Goal: Transaction & Acquisition: Purchase product/service

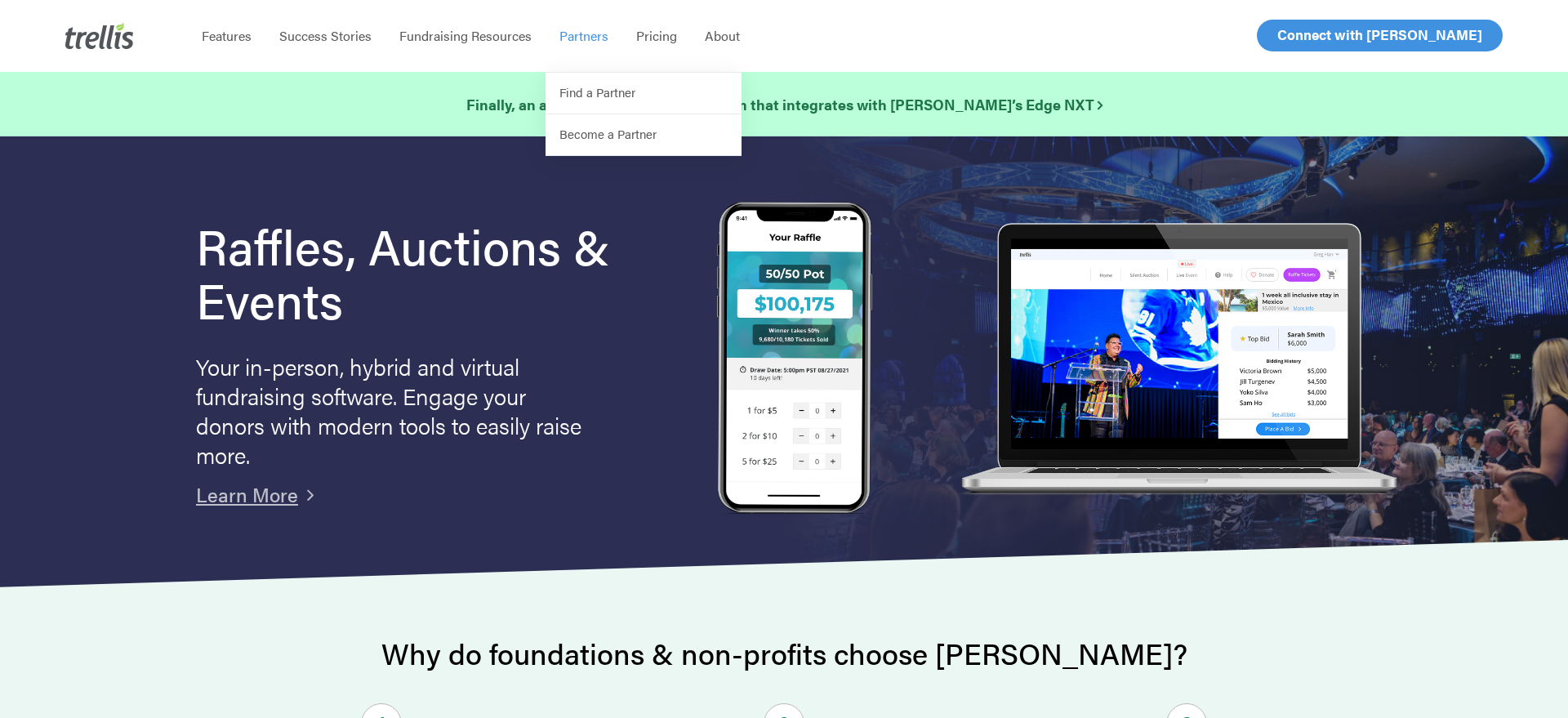
click at [1271, 29] on link "Log In" at bounding box center [1297, 35] width 64 height 30
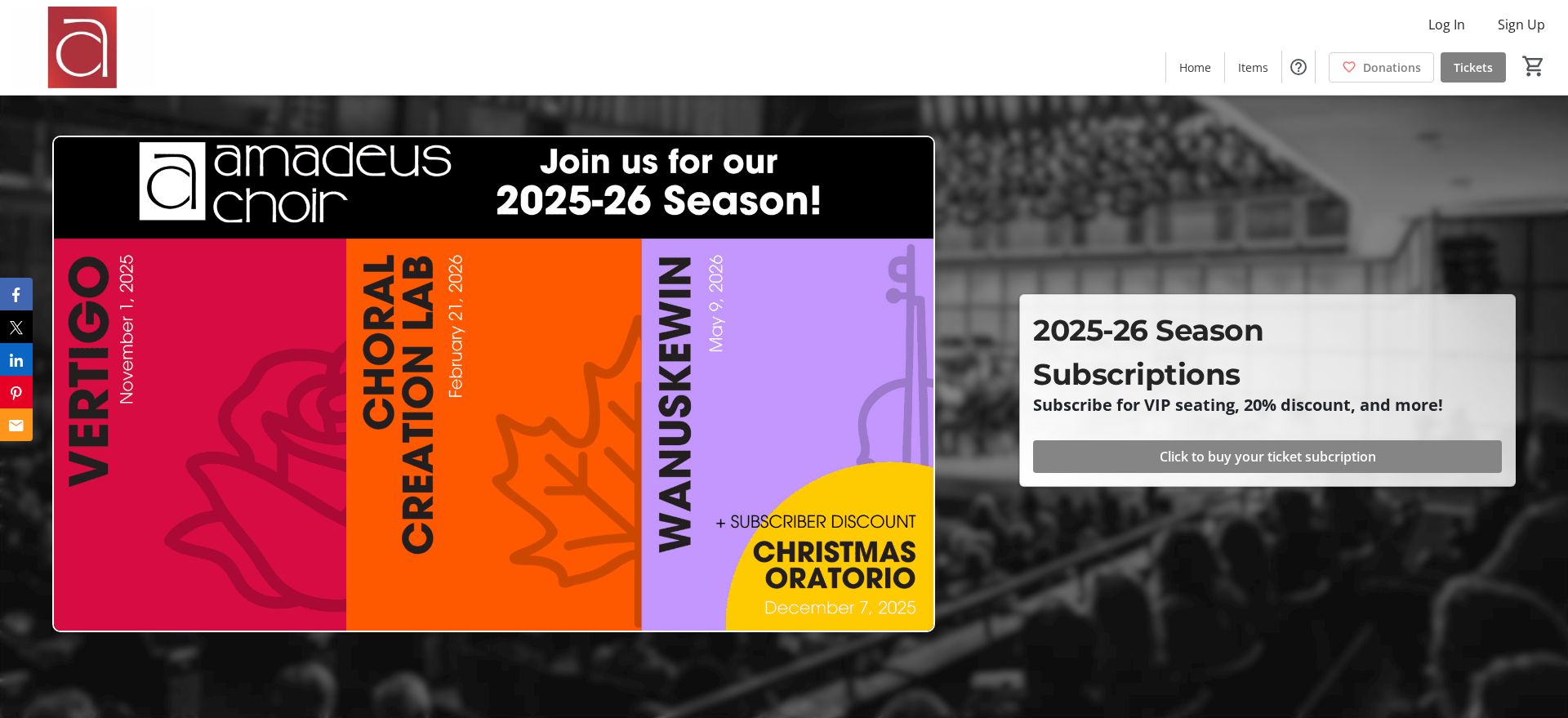
click at [1191, 462] on span "Click to buy your ticket subcription" at bounding box center [1268, 457] width 217 height 20
click at [1224, 447] on span "Click to buy your ticket subcription" at bounding box center [1268, 457] width 217 height 20
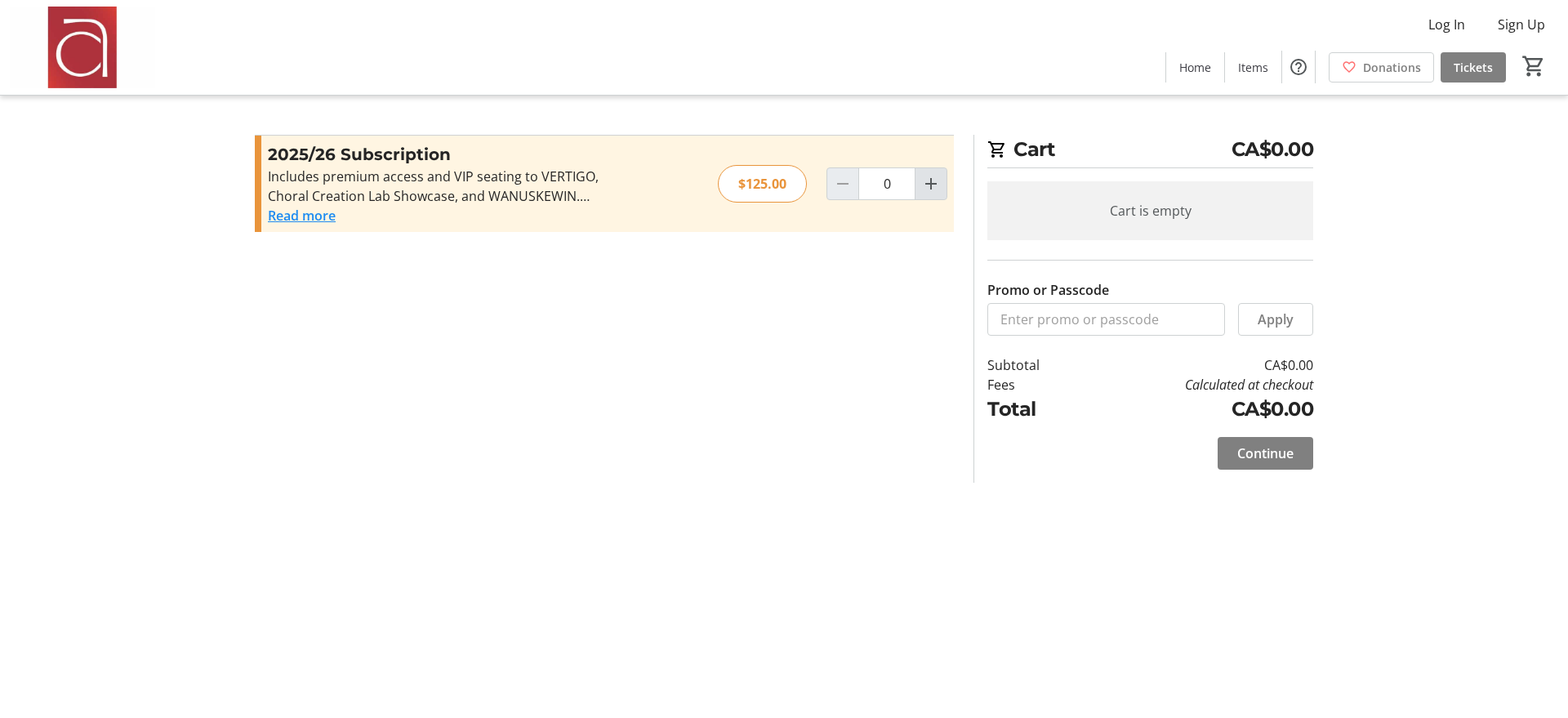
click at [921, 184] on mat-icon "Increment by one" at bounding box center [931, 184] width 20 height 20
type input "1"
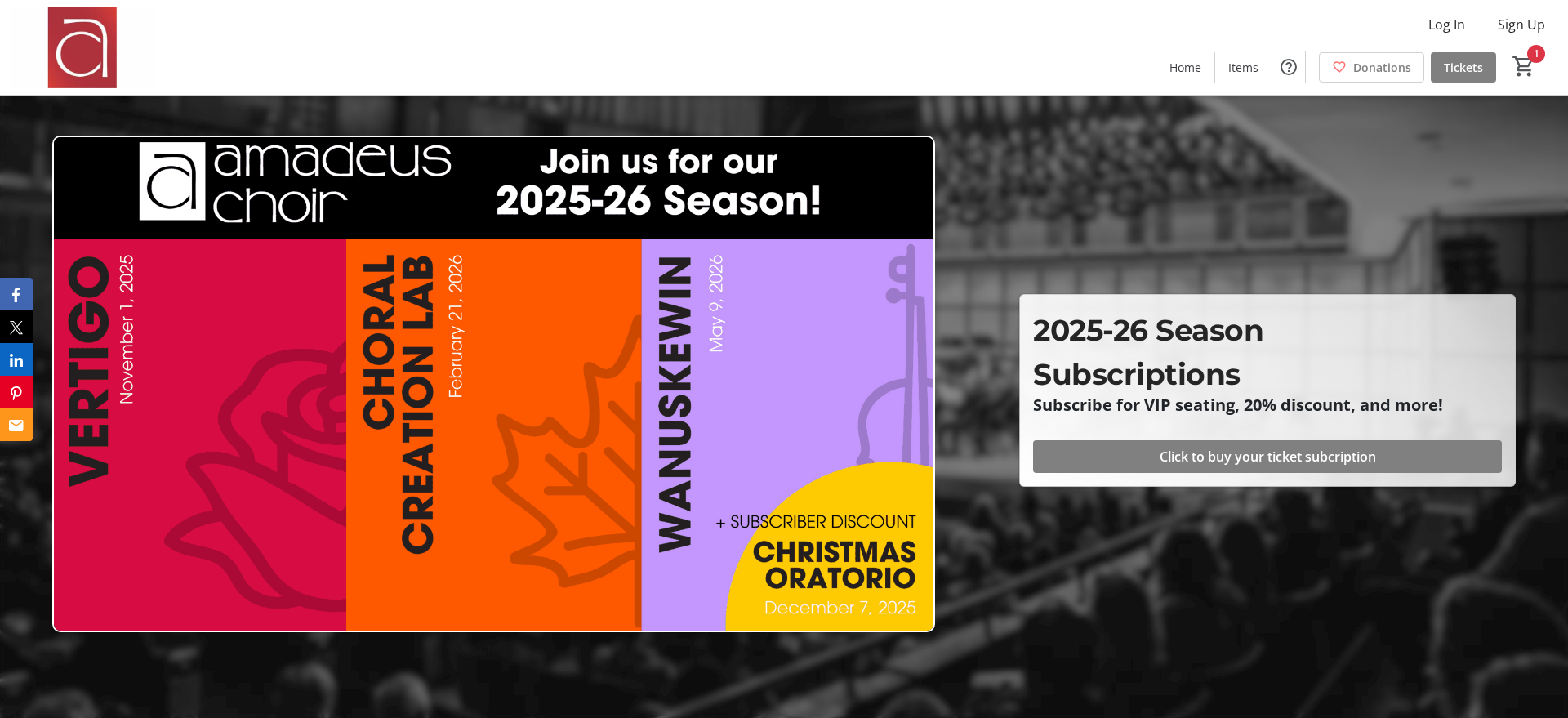
click at [1048, 298] on div "2025-26 Season Subscriptions Subscribe for VIP seating, 20% discount, and more!…" at bounding box center [1268, 389] width 495 height 191
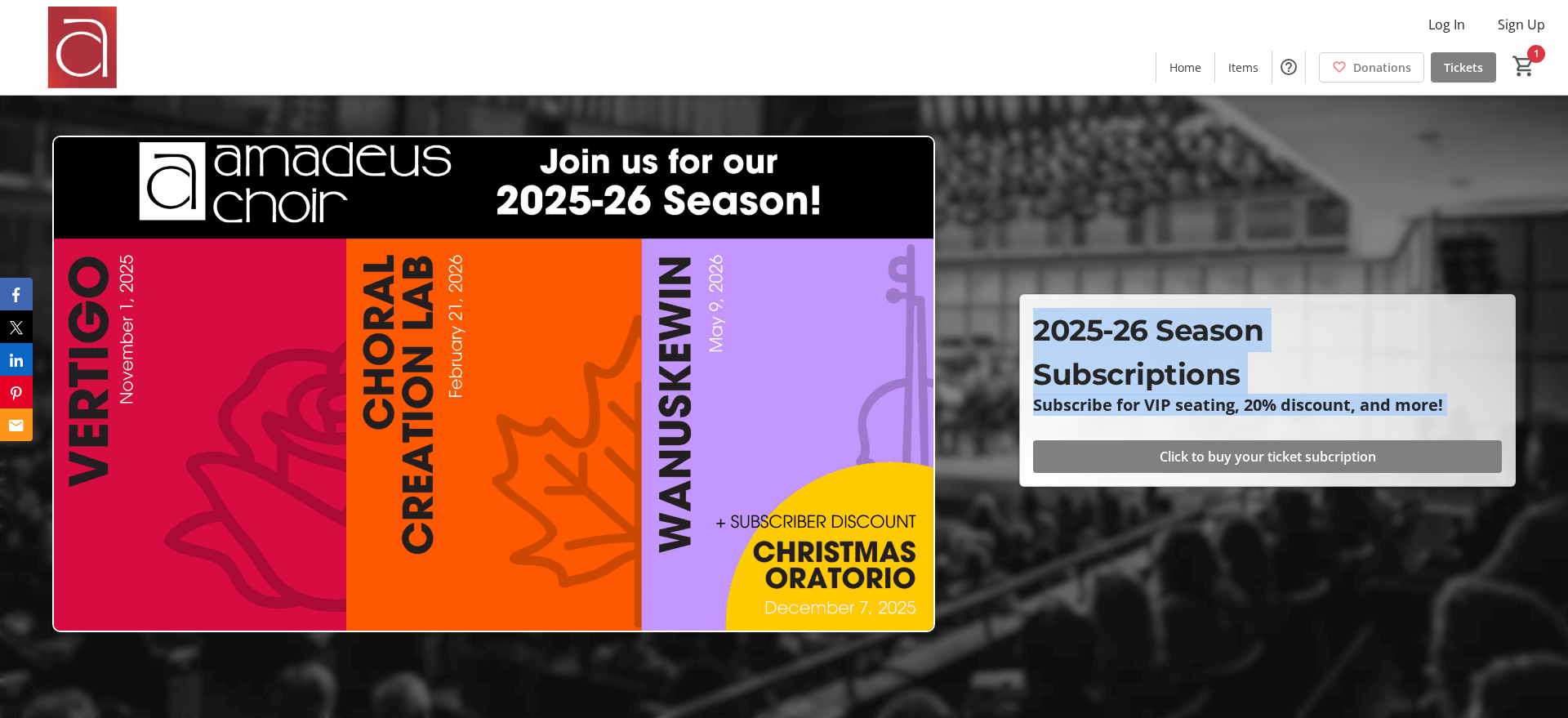
drag, startPoint x: 1048, startPoint y: 298, endPoint x: 1438, endPoint y: 421, distance: 408.9
click at [1438, 421] on div "2025-26 Season Subscriptions Subscribe for VIP seating, 20% discount, and more!…" at bounding box center [1268, 389] width 495 height 191
click at [1438, 421] on div "2025-26 Season Subscriptions Subscribe for VIP seating, 20% discount, and more!" at bounding box center [1267, 367] width 488 height 119
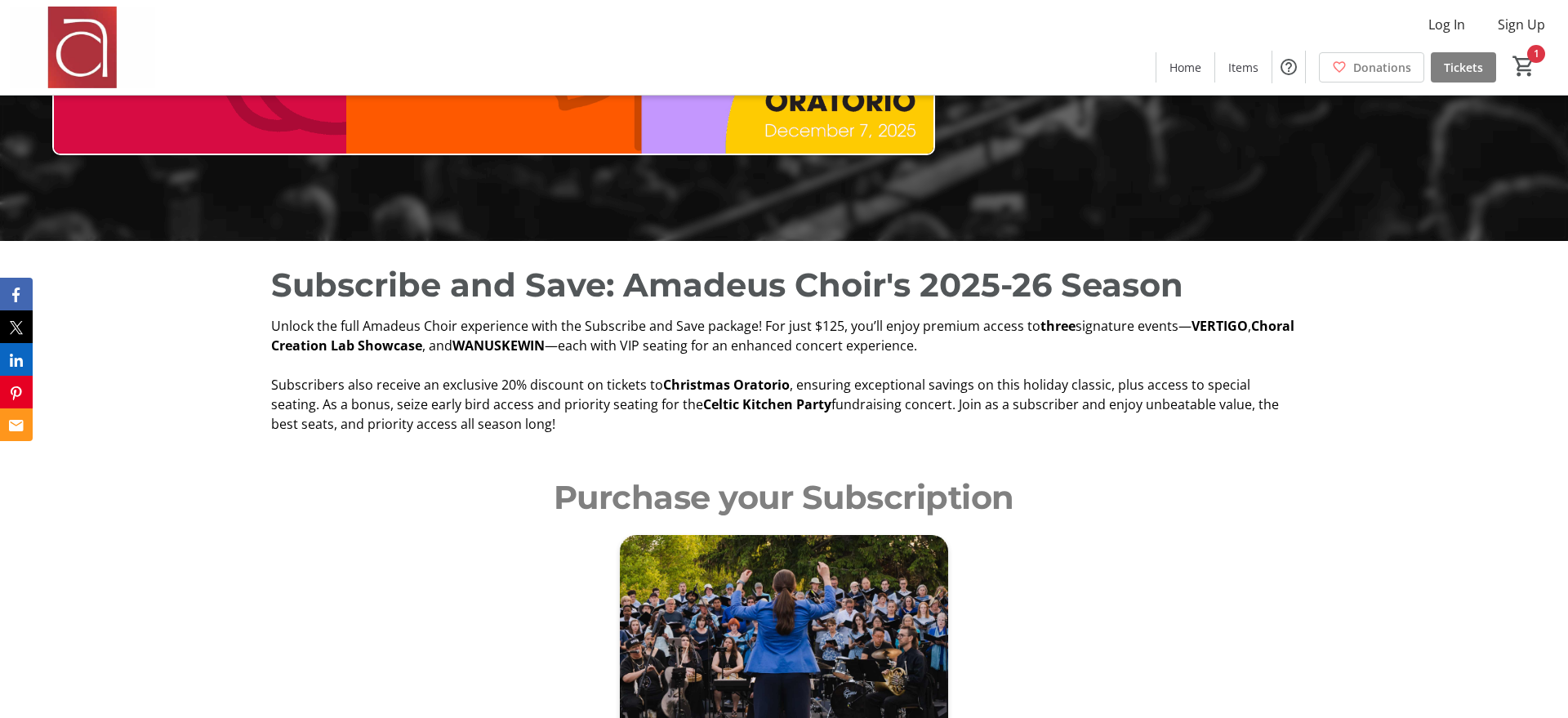
scroll to position [485, 0]
